Goal: Task Accomplishment & Management: Use online tool/utility

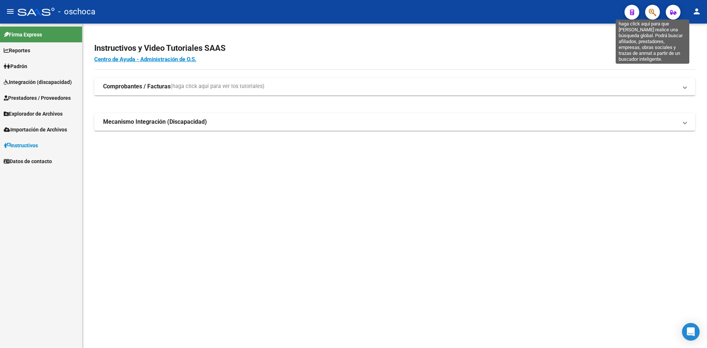
click at [651, 14] on icon "button" at bounding box center [652, 12] width 7 height 8
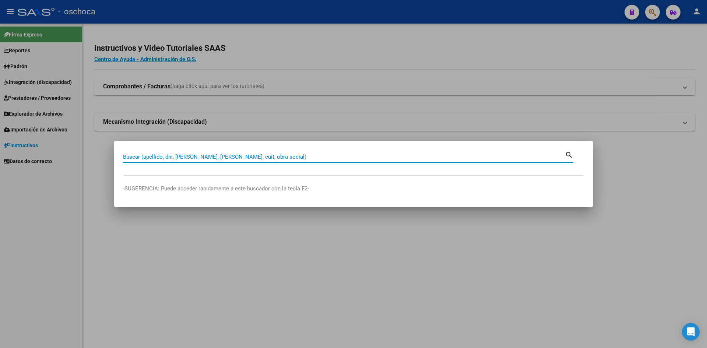
click at [237, 158] on input "Buscar (apellido, dni, [PERSON_NAME], [PERSON_NAME], cuit, obra social)" at bounding box center [344, 156] width 442 height 7
type input "20315448981"
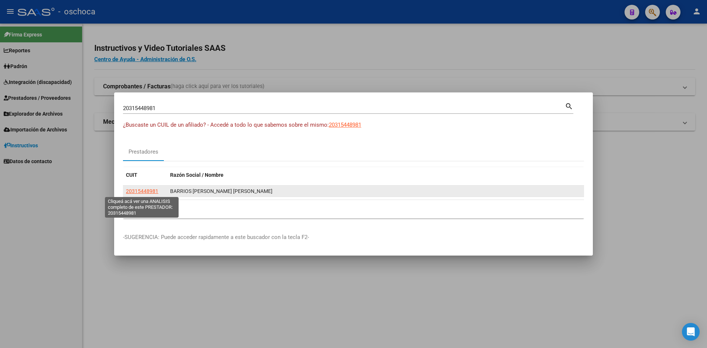
click at [146, 192] on span "20315448981" at bounding box center [142, 191] width 32 height 6
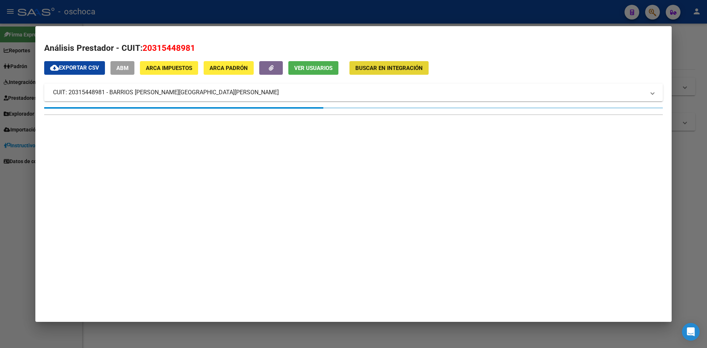
click at [380, 71] on span "Buscar en Integración" at bounding box center [388, 68] width 67 height 7
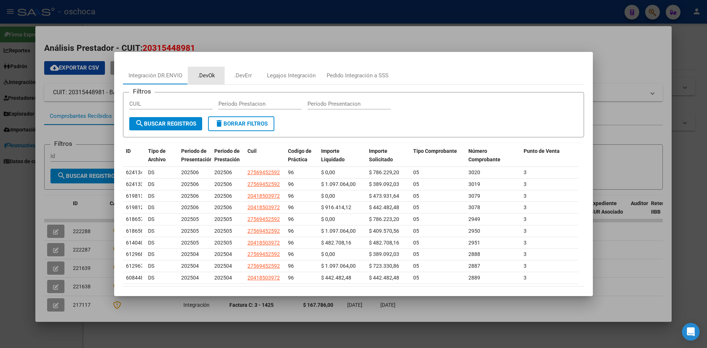
click at [205, 77] on div ".DevOk" at bounding box center [206, 75] width 17 height 8
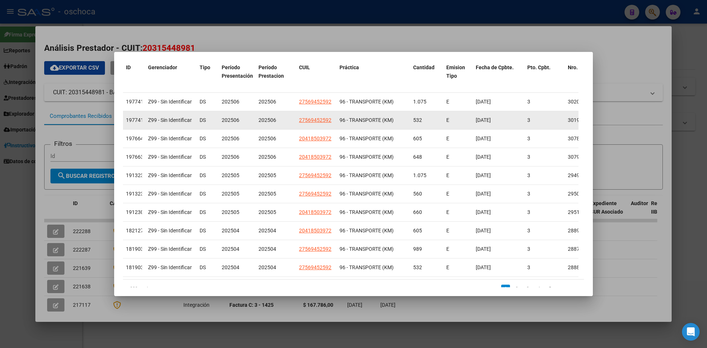
scroll to position [124, 0]
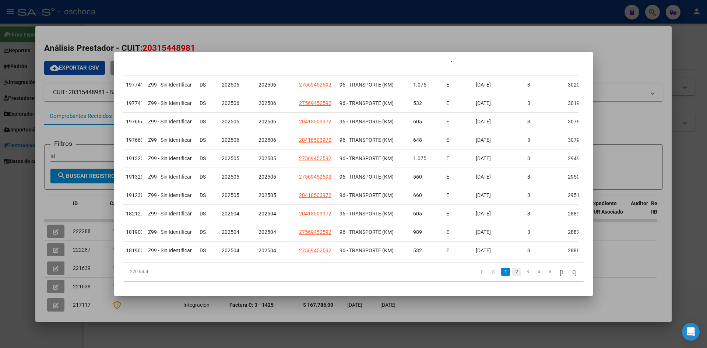
click at [512, 276] on link "2" at bounding box center [516, 272] width 9 height 8
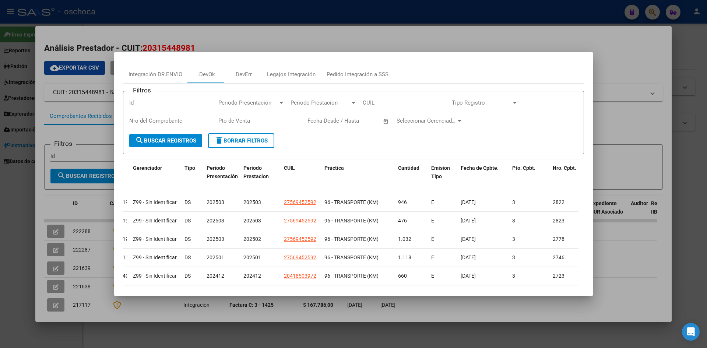
scroll to position [0, 0]
click at [242, 74] on div ".DevErr" at bounding box center [243, 75] width 18 height 8
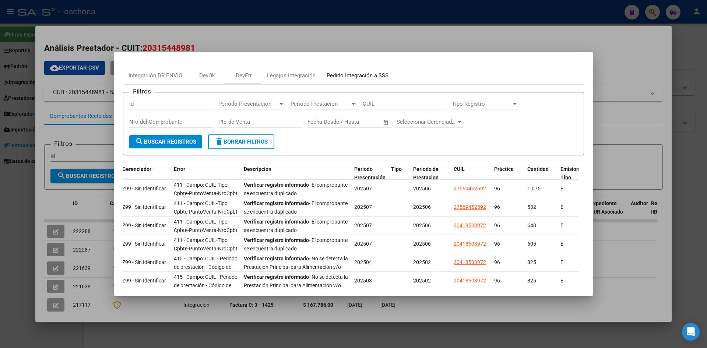
click at [348, 71] on div "Pedido Integración a SSS" at bounding box center [357, 75] width 62 height 8
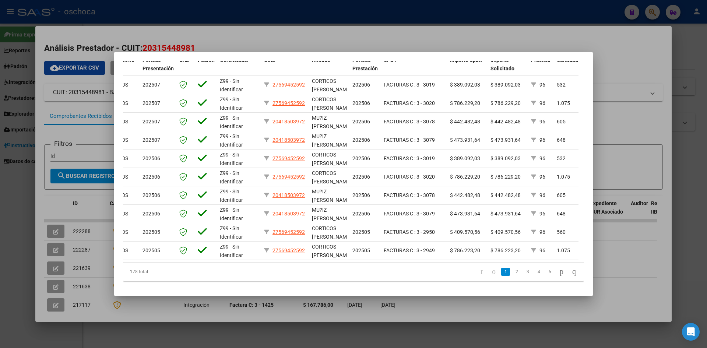
scroll to position [0, 45]
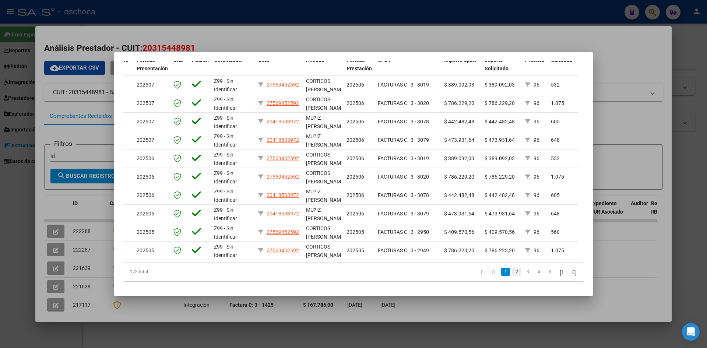
click at [512, 273] on link "2" at bounding box center [516, 272] width 9 height 8
click at [523, 273] on link "3" at bounding box center [527, 272] width 9 height 8
click at [194, 33] on div at bounding box center [353, 174] width 707 height 348
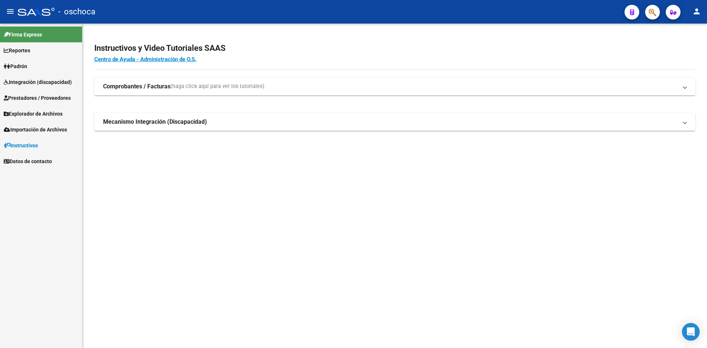
click at [53, 82] on span "Integración (discapacidad)" at bounding box center [38, 82] width 68 height 8
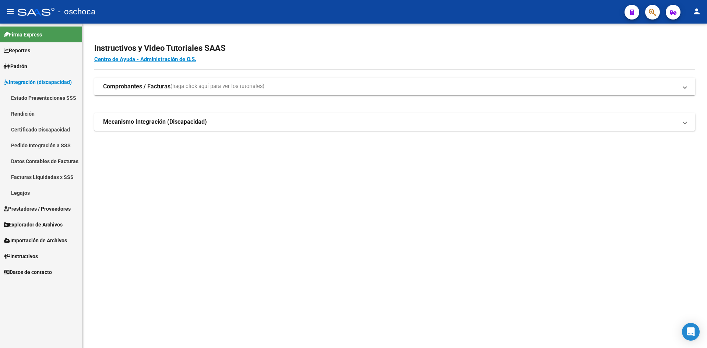
click at [36, 146] on link "Pedido Integración a SSS" at bounding box center [41, 145] width 82 height 16
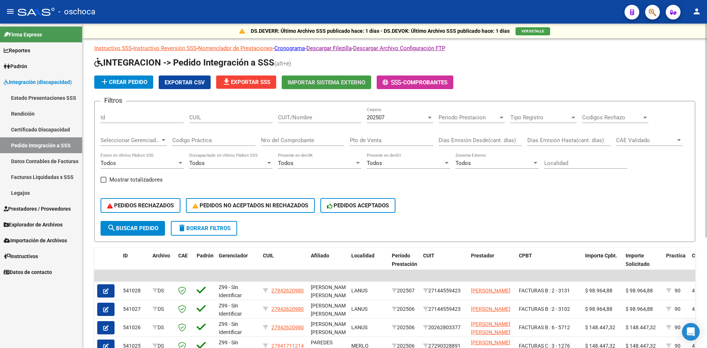
click at [339, 85] on span "Importar Sistema Externo" at bounding box center [326, 82] width 78 height 7
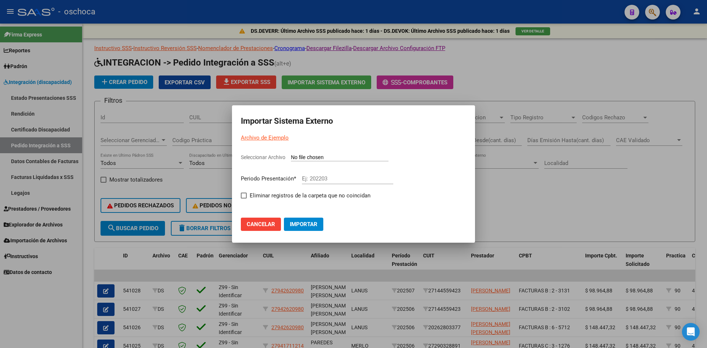
click at [319, 156] on input "Seleccionar Archivo" at bounding box center [340, 157] width 98 height 7
type input "C:\fakepath\105804_ds01_202507_2.TXT"
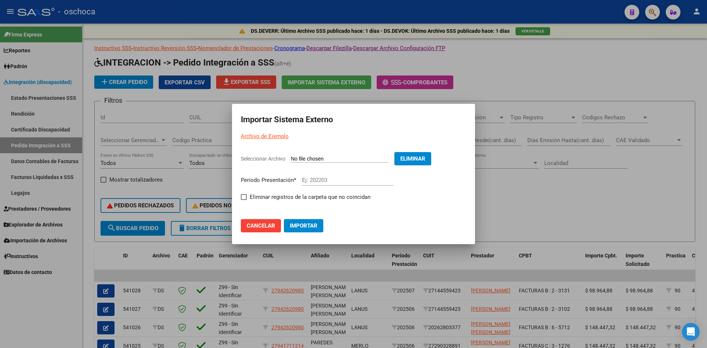
click at [321, 177] on input "Ej: 202203" at bounding box center [347, 180] width 91 height 7
type input "202507"
click at [239, 197] on mat-dialog-content "Seleccionar Archivo Eliminar Periodo Presentación * 202507 Ej: 202203 Eliminar …" at bounding box center [353, 176] width 243 height 61
click at [243, 197] on span at bounding box center [244, 197] width 6 height 6
click at [243, 200] on input "Eliminar registros de la carpeta que no coincidan" at bounding box center [243, 200] width 0 height 0
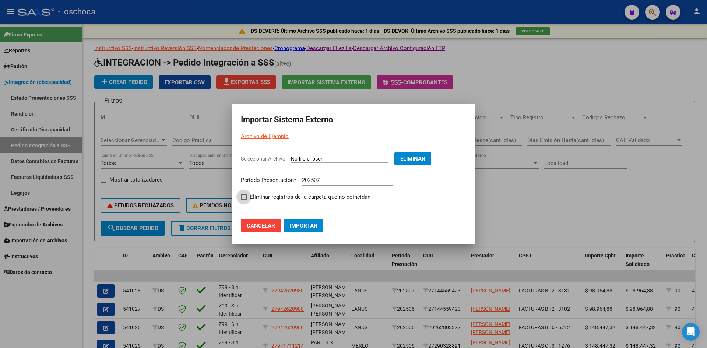
checkbox input "true"
click at [310, 230] on button "Importar" at bounding box center [303, 225] width 39 height 13
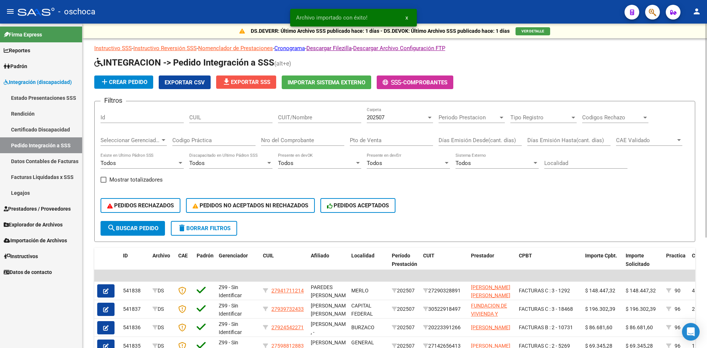
click at [241, 80] on span "file_download Exportar SSS" at bounding box center [246, 82] width 48 height 7
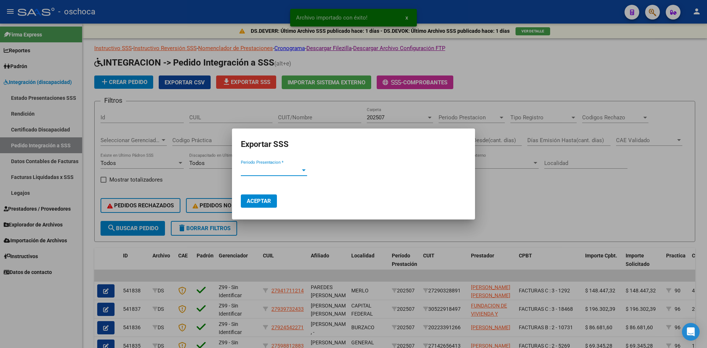
click at [272, 168] on span "Periodo Presentacion *" at bounding box center [271, 170] width 60 height 7
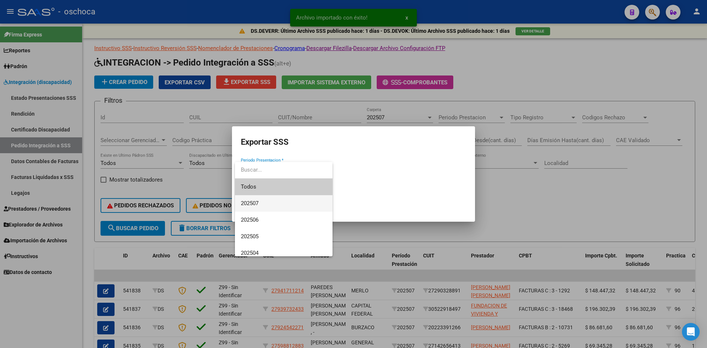
click at [267, 200] on span "202507" at bounding box center [284, 203] width 86 height 17
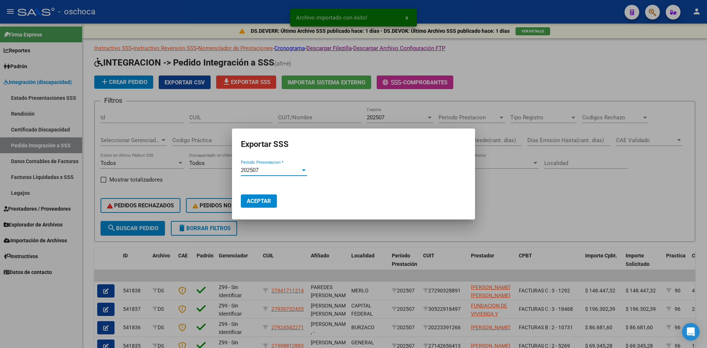
click at [267, 201] on span "Aceptar" at bounding box center [259, 201] width 24 height 7
